Goal: Task Accomplishment & Management: Complete application form

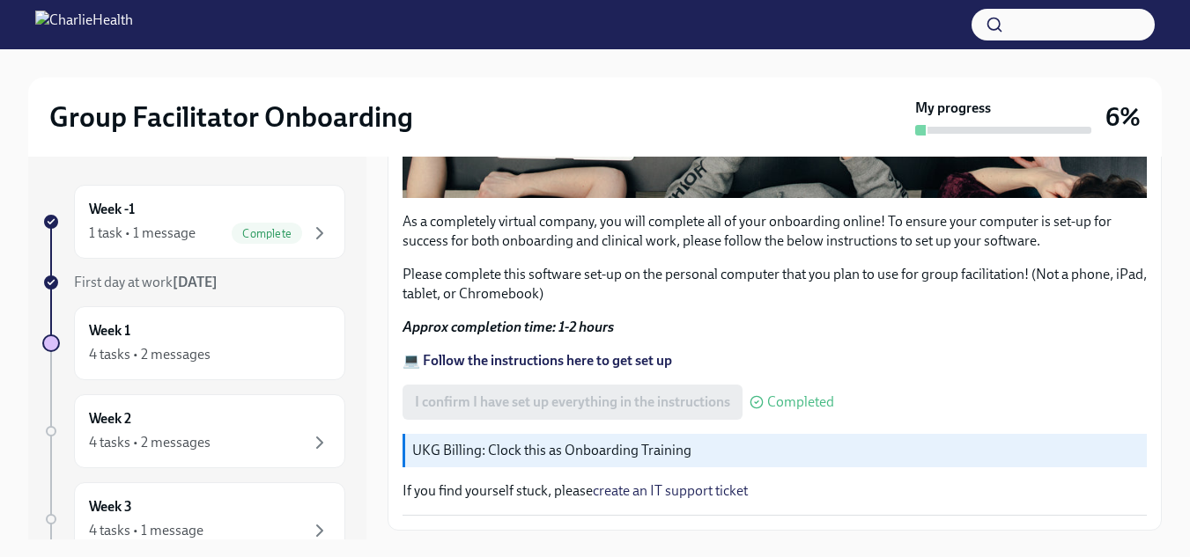
scroll to position [677, 0]
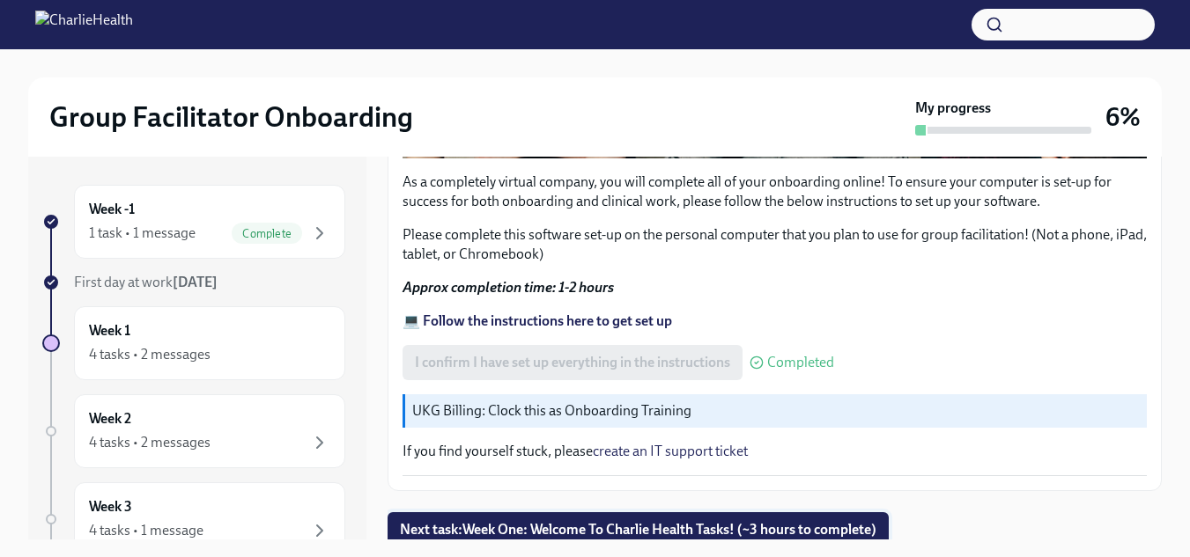
click at [697, 513] on button "Next task : Week One: Welcome To Charlie Health Tasks! (~3 hours to complete)" at bounding box center [637, 530] width 501 height 35
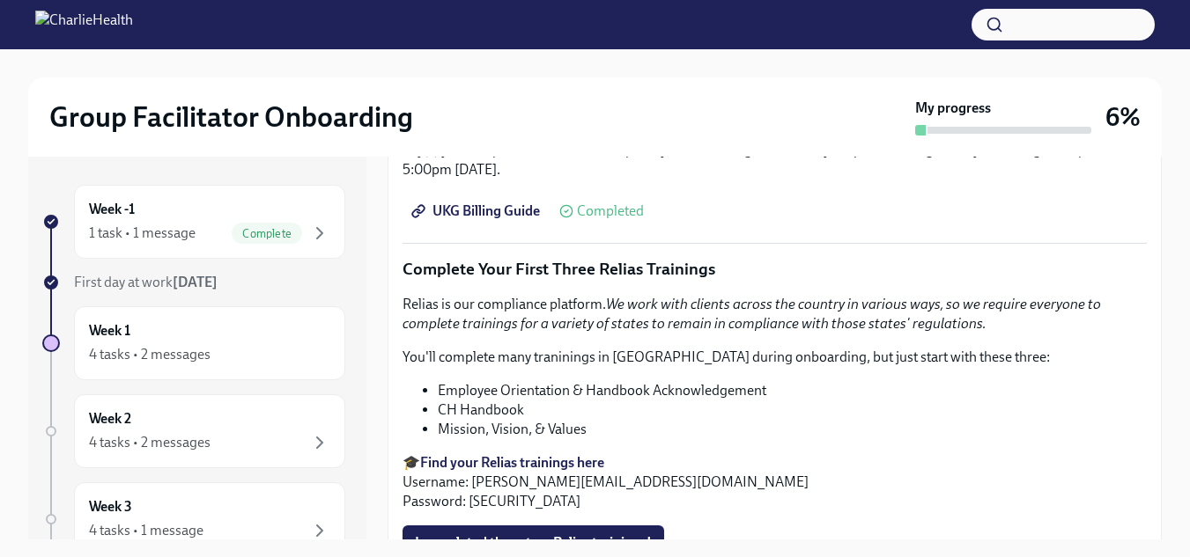
scroll to position [2122, 0]
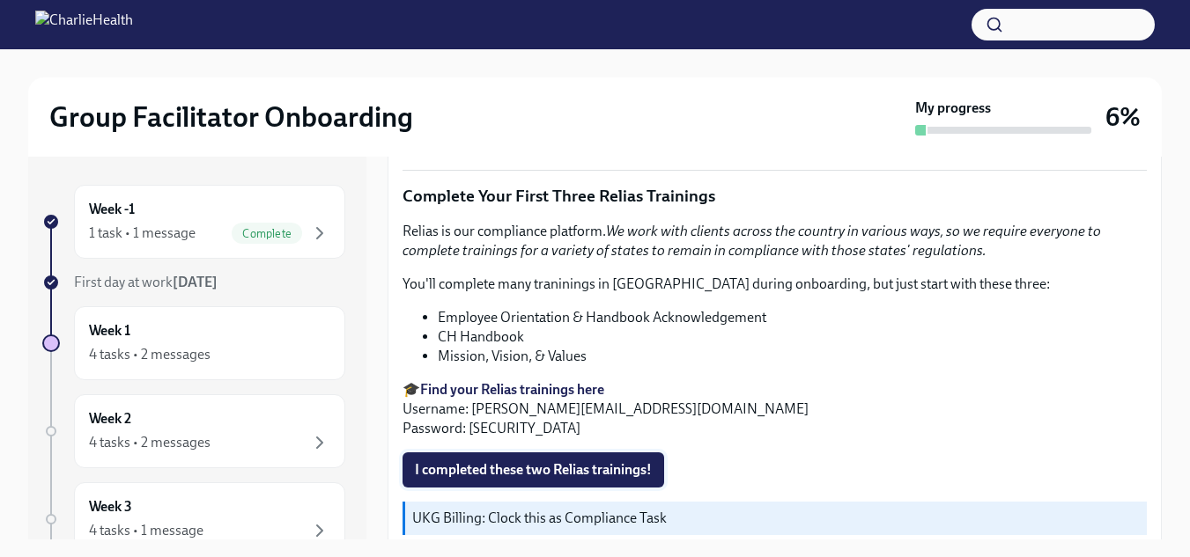
click at [616, 461] on span "I completed these two Relias trainings!" at bounding box center [533, 470] width 237 height 18
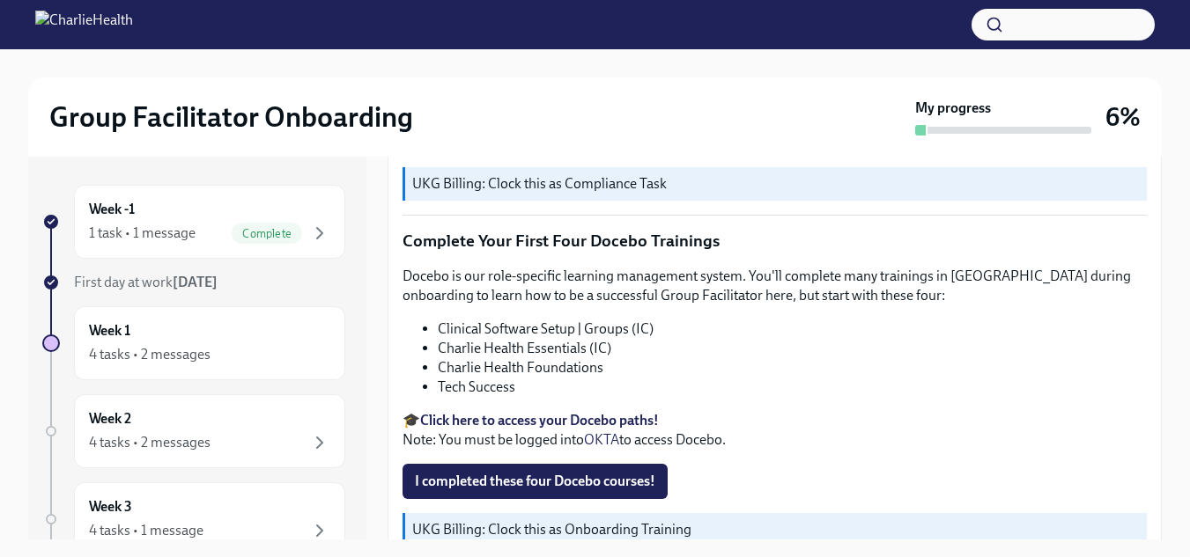
scroll to position [2523, 0]
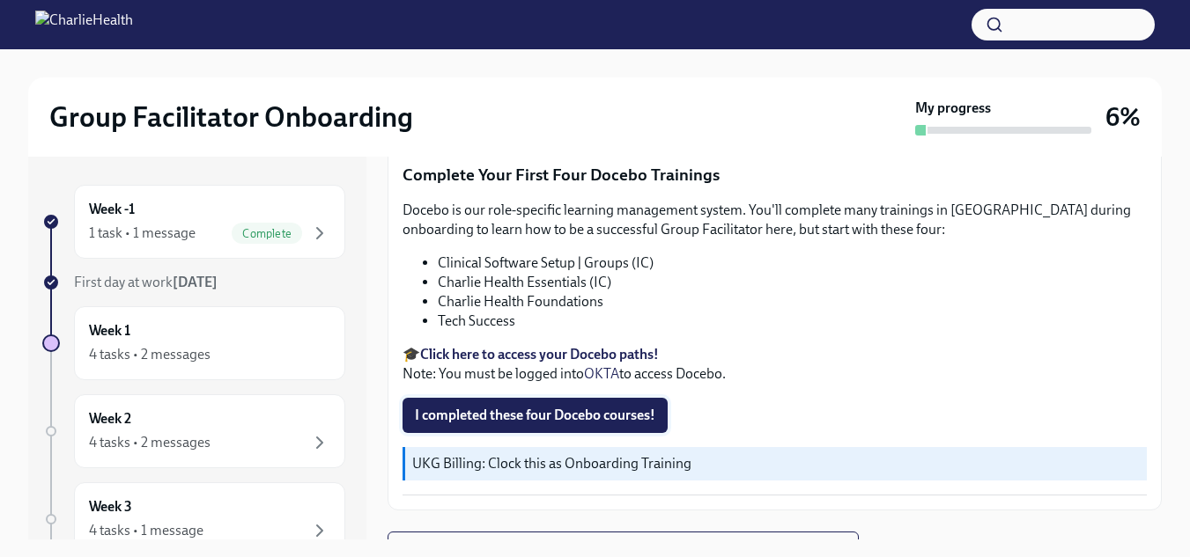
click at [594, 407] on span "I completed these four Docebo courses!" at bounding box center [535, 416] width 240 height 18
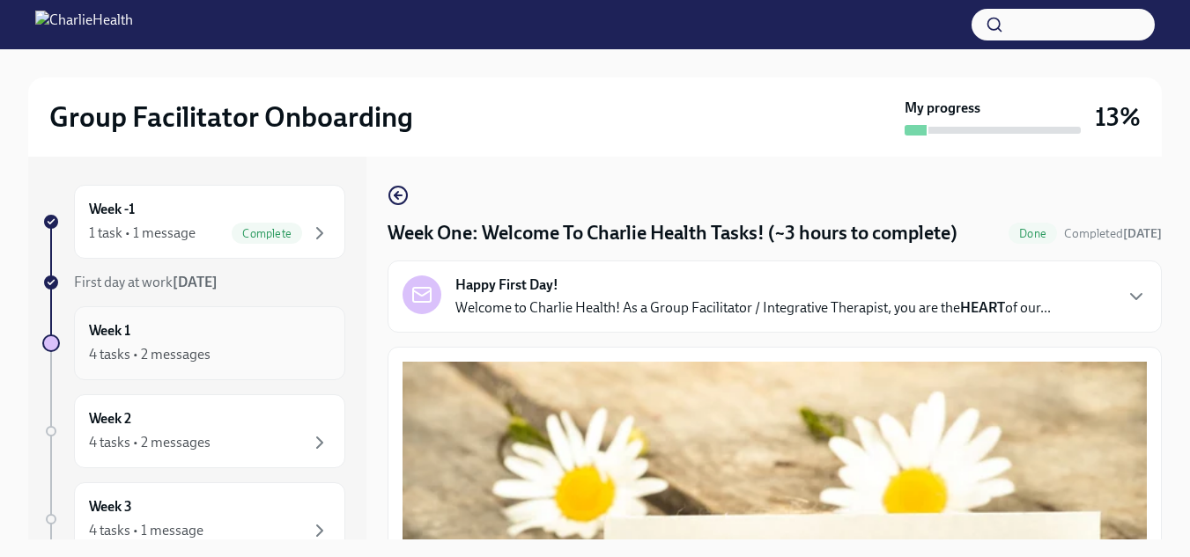
click at [217, 342] on div "Week 1 4 tasks • 2 messages" at bounding box center [209, 343] width 241 height 44
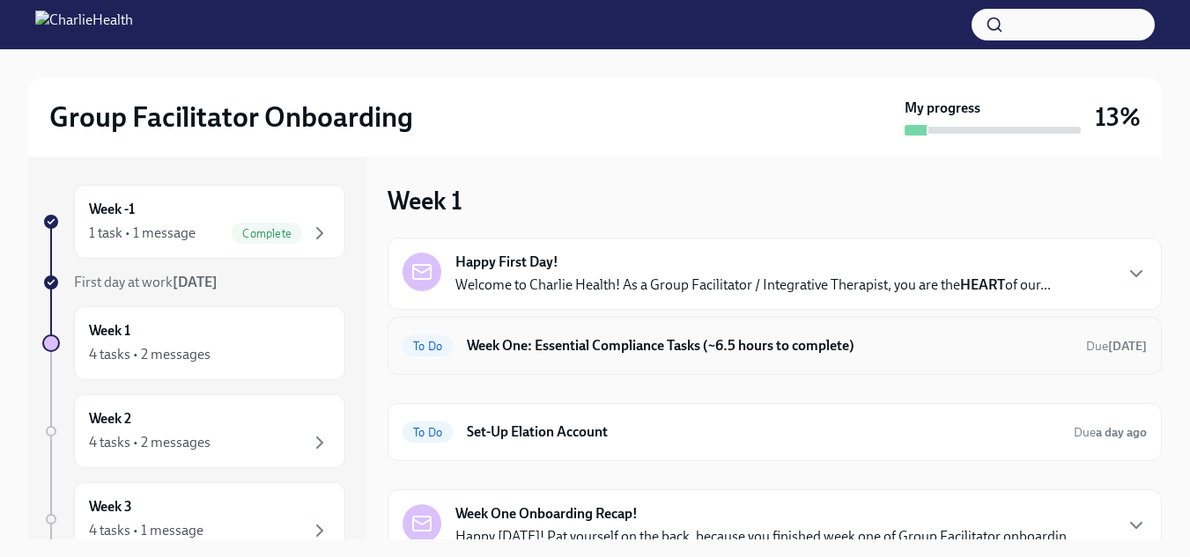
click at [748, 344] on h6 "Week One: Essential Compliance Tasks (~6.5 hours to complete)" at bounding box center [769, 345] width 605 height 19
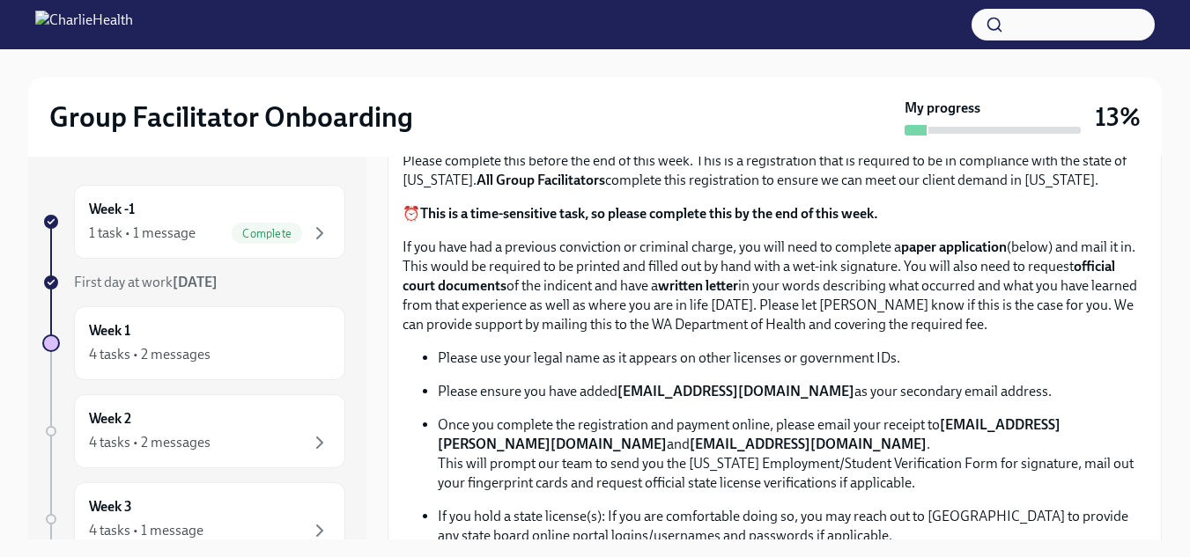
scroll to position [907, 0]
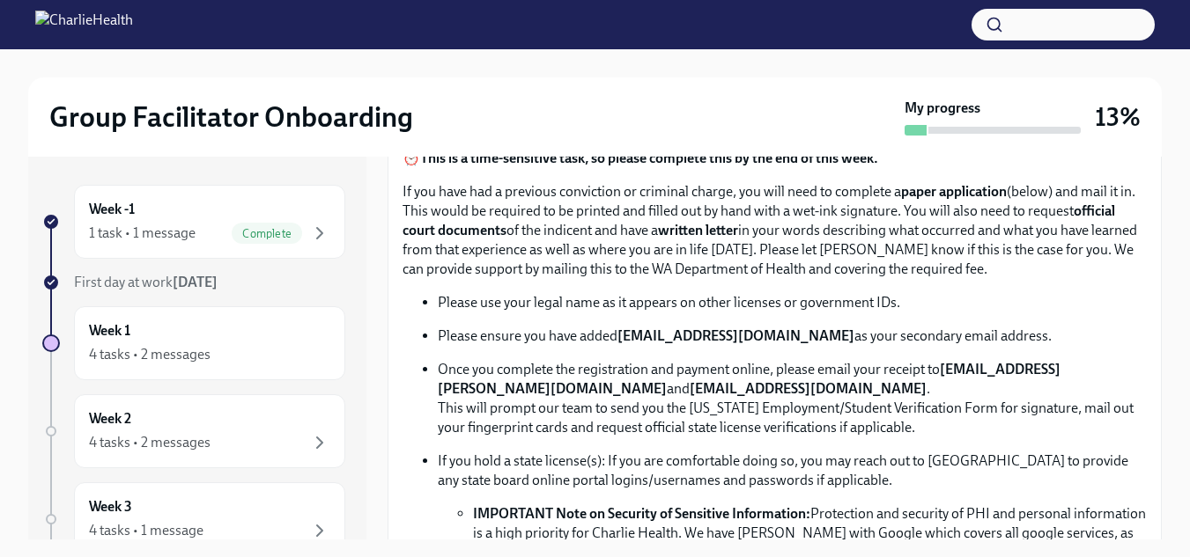
drag, startPoint x: 1164, startPoint y: 262, endPoint x: 1162, endPoint y: 245, distance: 16.8
click at [1162, 245] on div "Group Facilitator Onboarding My progress 13% Week -1 1 task • 1 message Complet…" at bounding box center [595, 319] width 1190 height 540
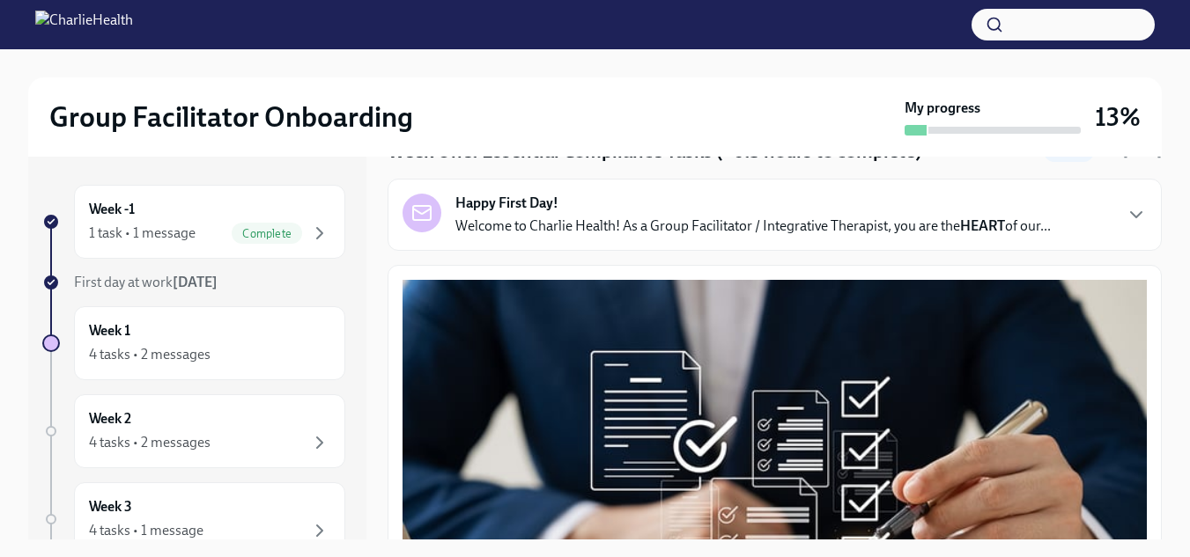
scroll to position [0, 0]
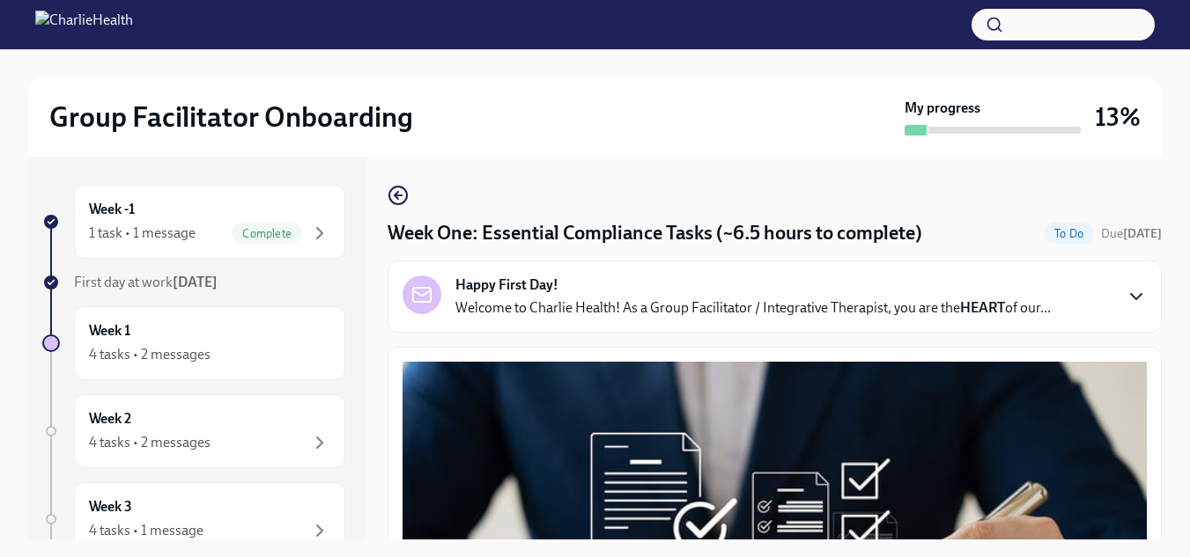
click at [1125, 302] on icon "button" at bounding box center [1135, 296] width 21 height 21
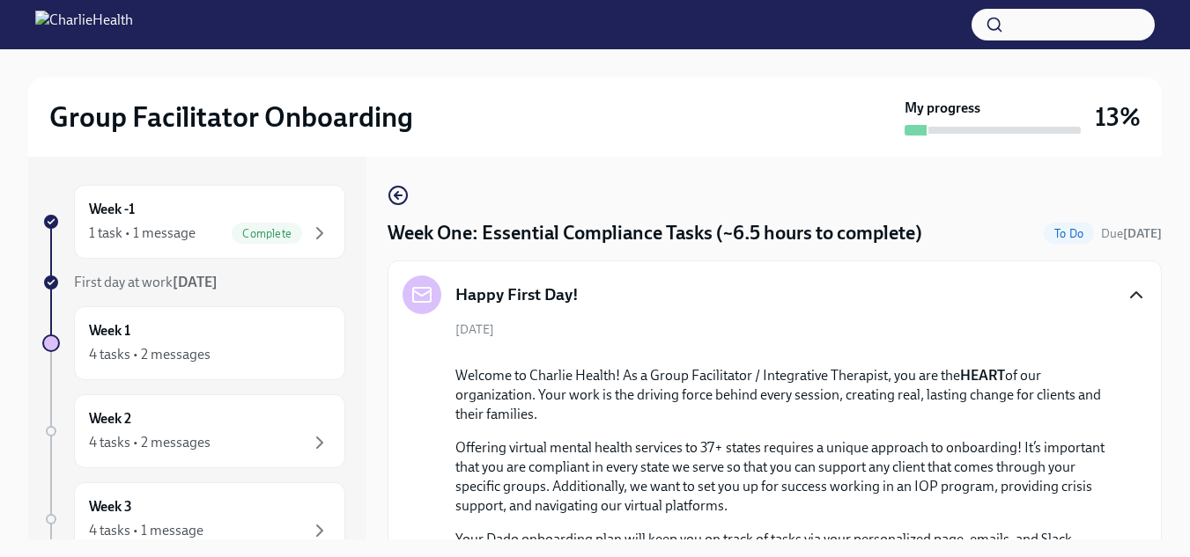
scroll to position [143, 0]
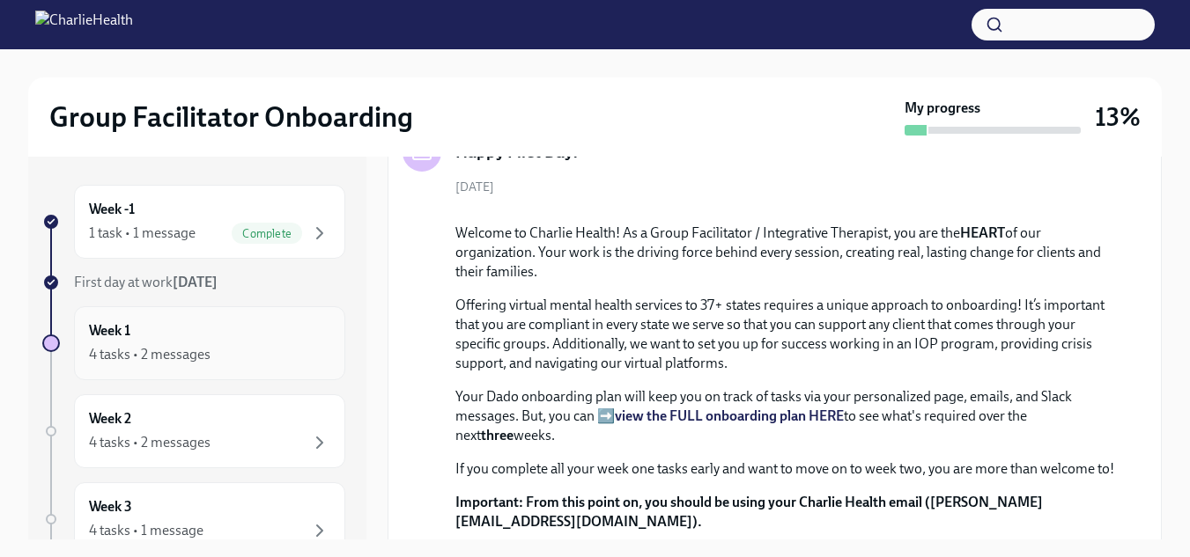
click at [181, 343] on div "Week 1 4 tasks • 2 messages" at bounding box center [209, 343] width 241 height 44
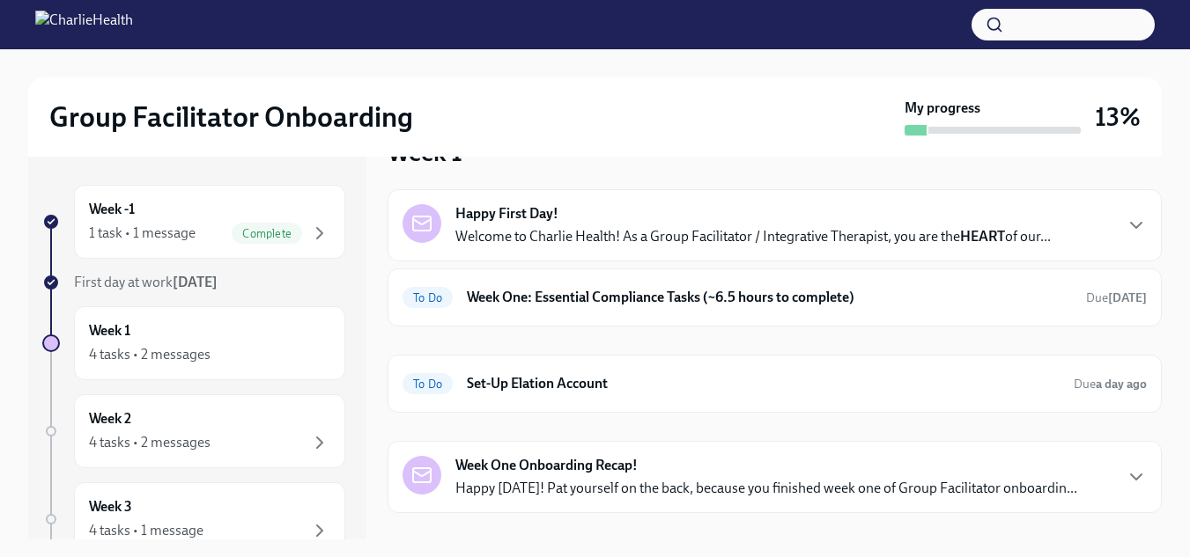
scroll to position [77, 0]
